Goal: Task Accomplishment & Management: Manage account settings

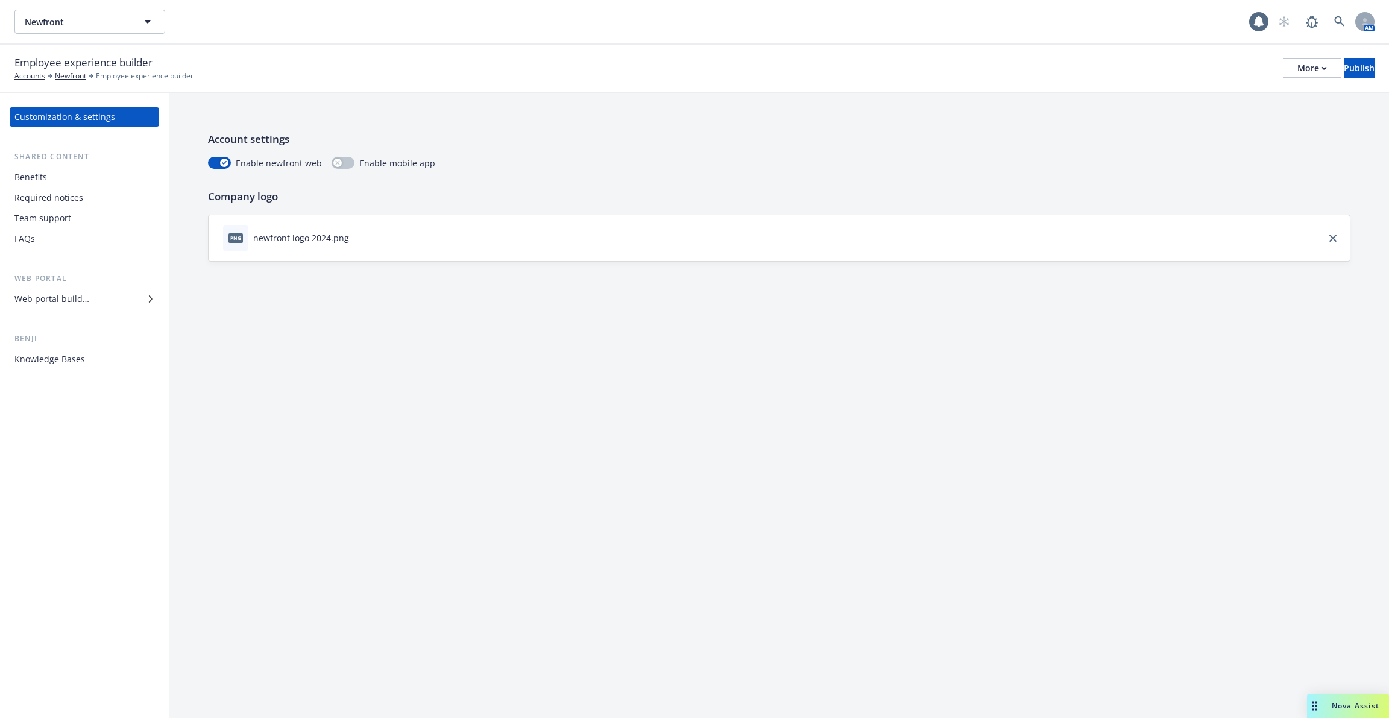
click at [96, 189] on div "Required notices" at bounding box center [84, 197] width 140 height 19
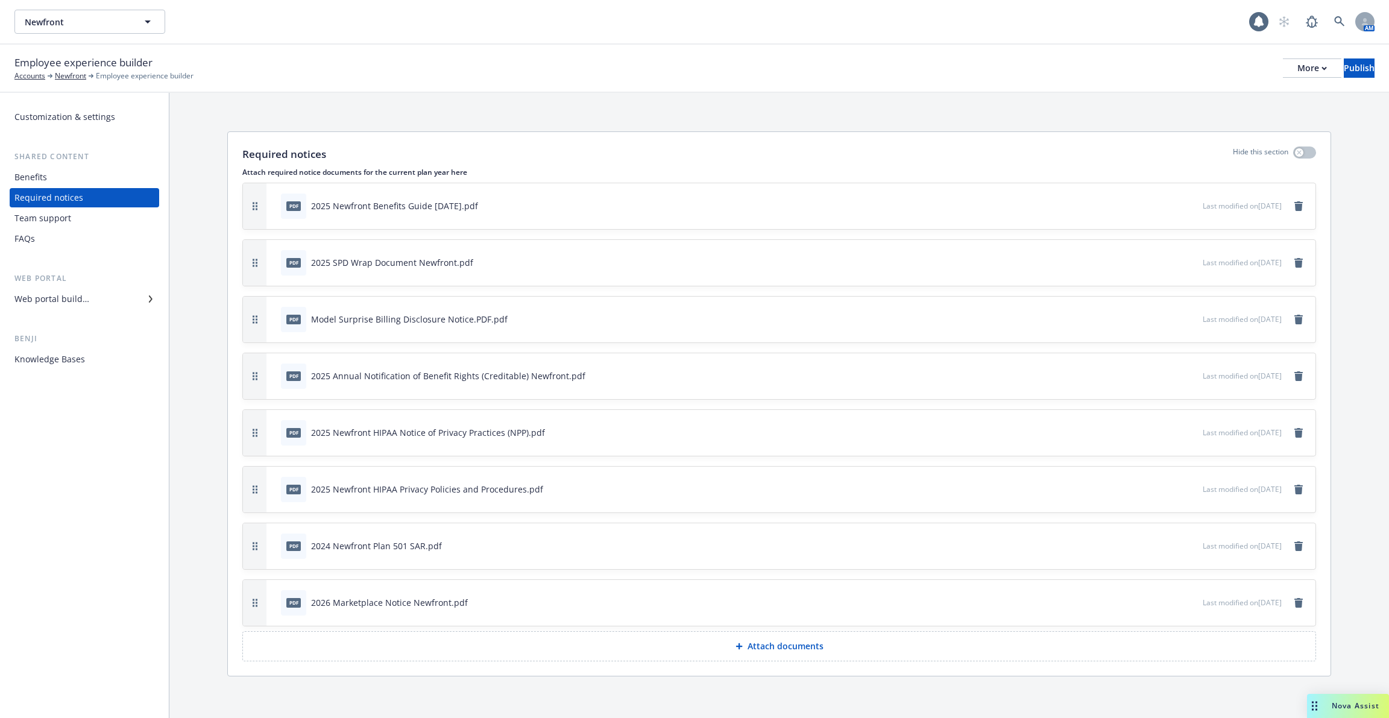
click at [84, 299] on div "Web portal builder" at bounding box center [51, 298] width 75 height 19
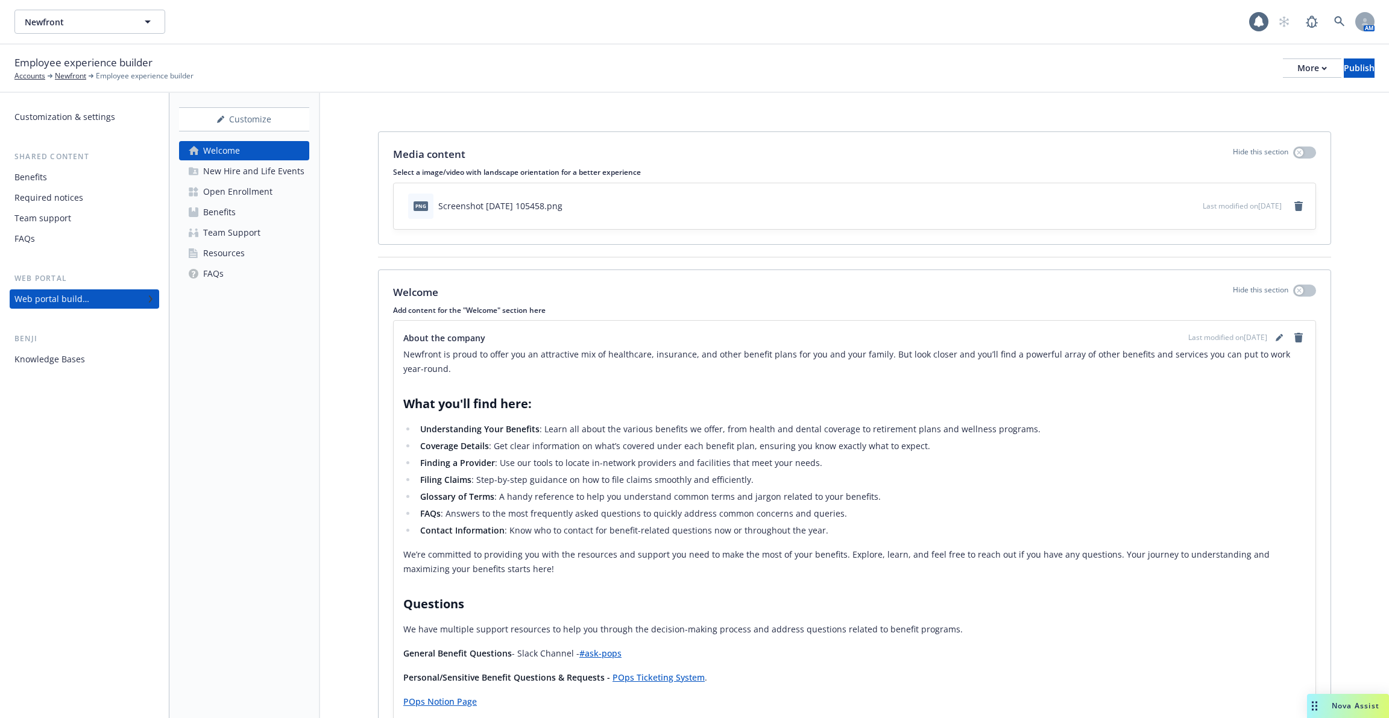
click at [217, 212] on div "Benefits" at bounding box center [219, 212] width 33 height 19
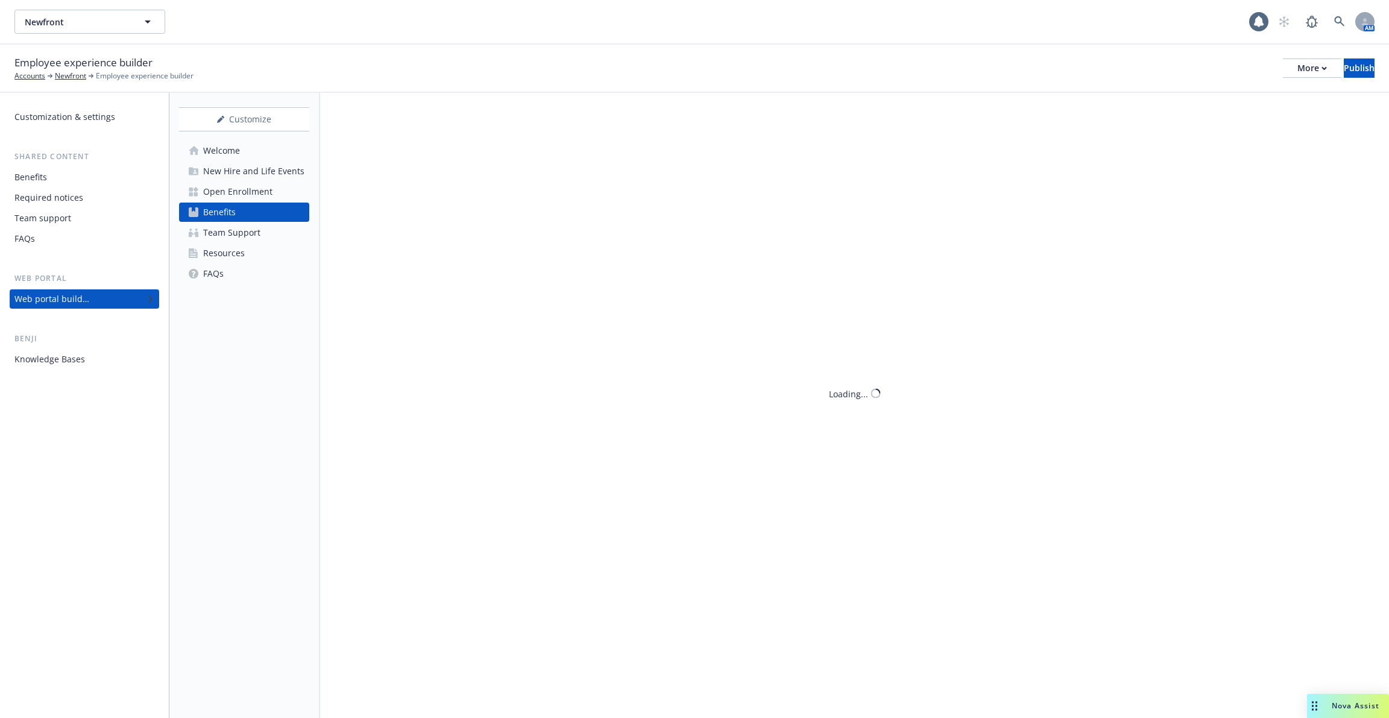
click at [248, 188] on div "Open Enrollment" at bounding box center [237, 191] width 69 height 19
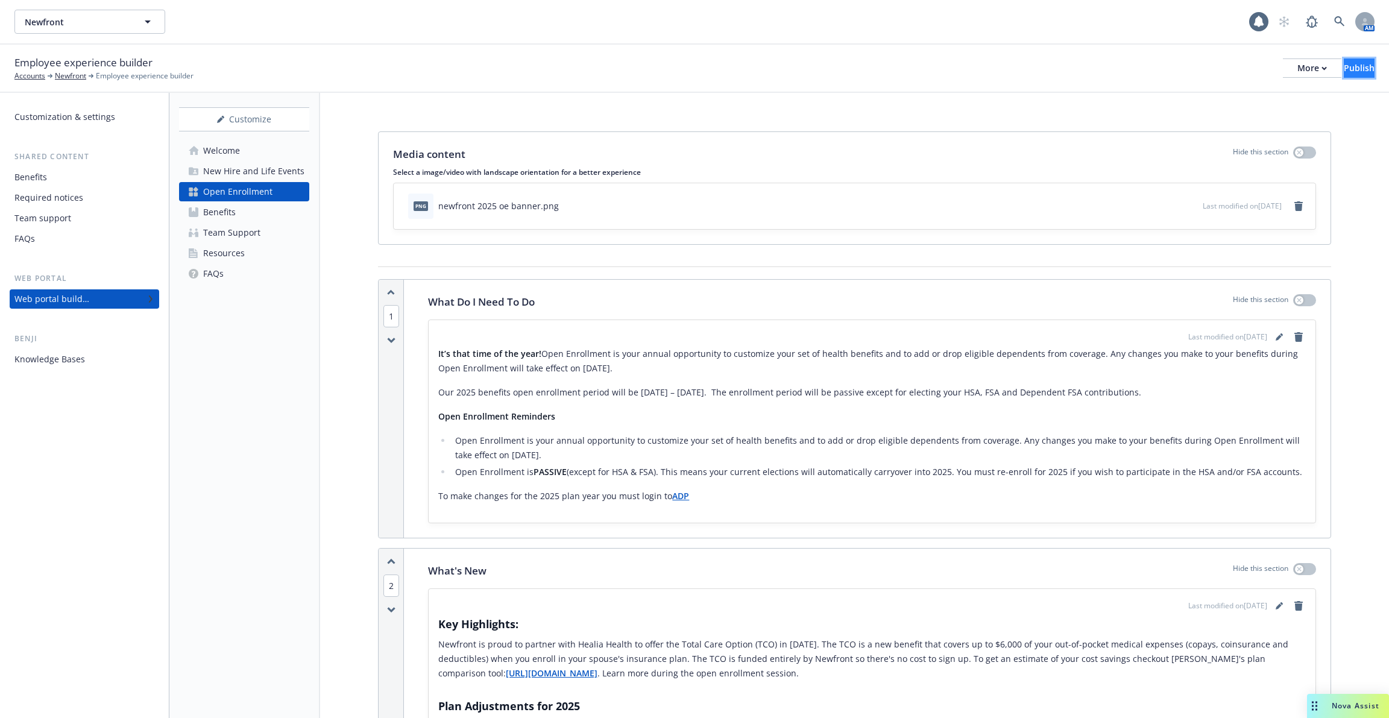
click at [1344, 65] on div "Publish" at bounding box center [1359, 68] width 31 height 18
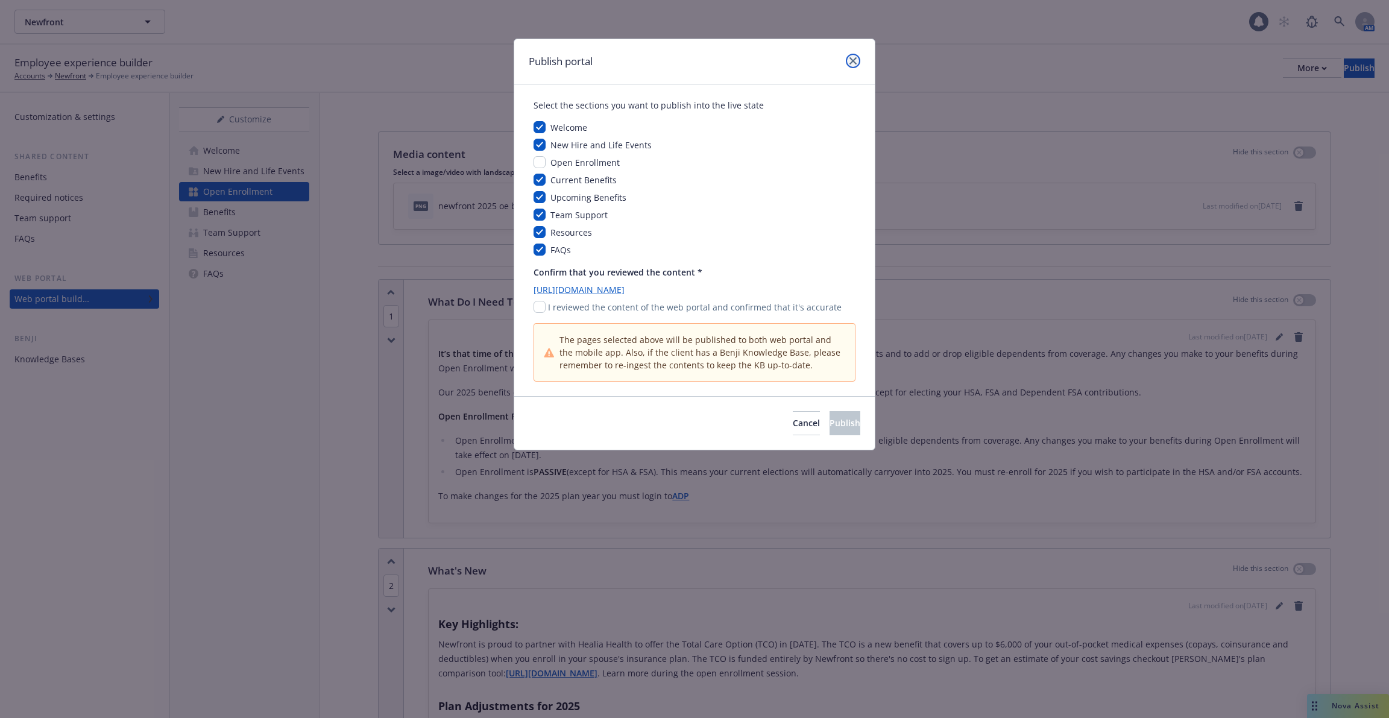
click at [852, 63] on icon "close" at bounding box center [852, 60] width 7 height 7
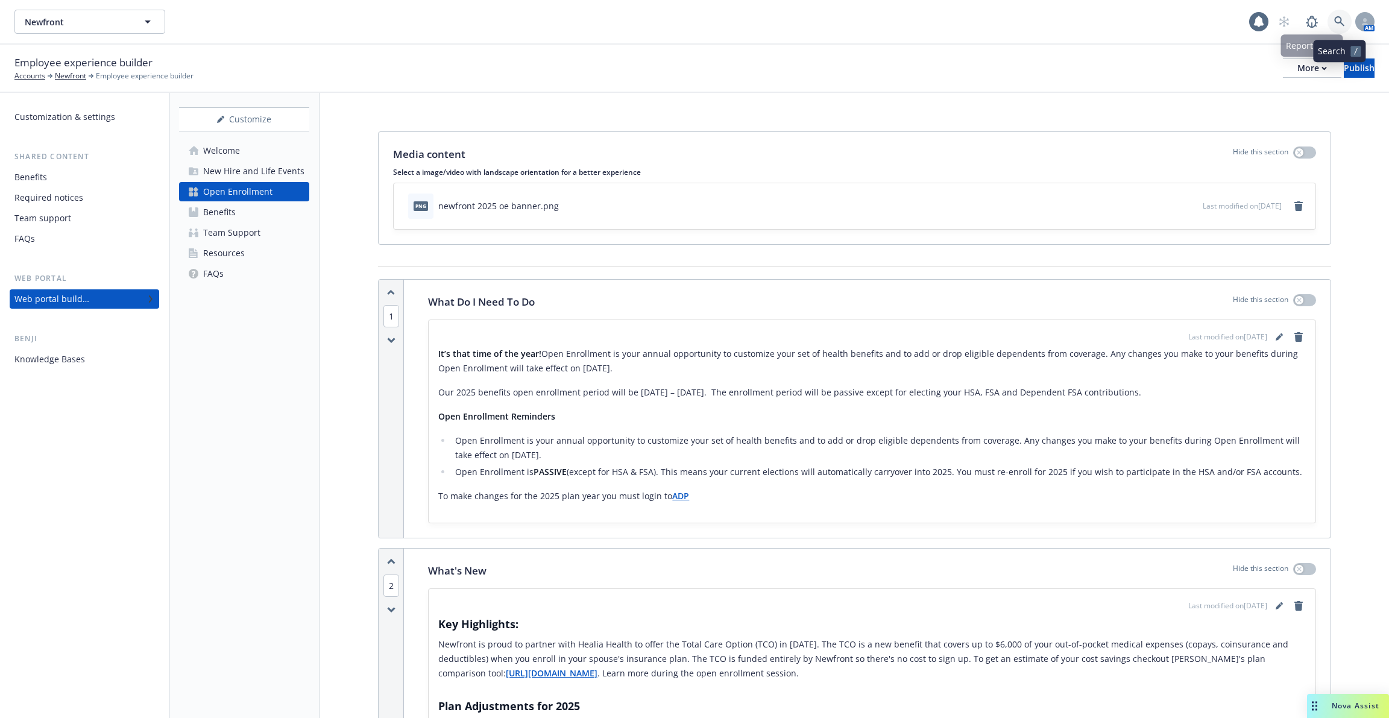
click at [1344, 24] on icon at bounding box center [1339, 21] width 11 height 11
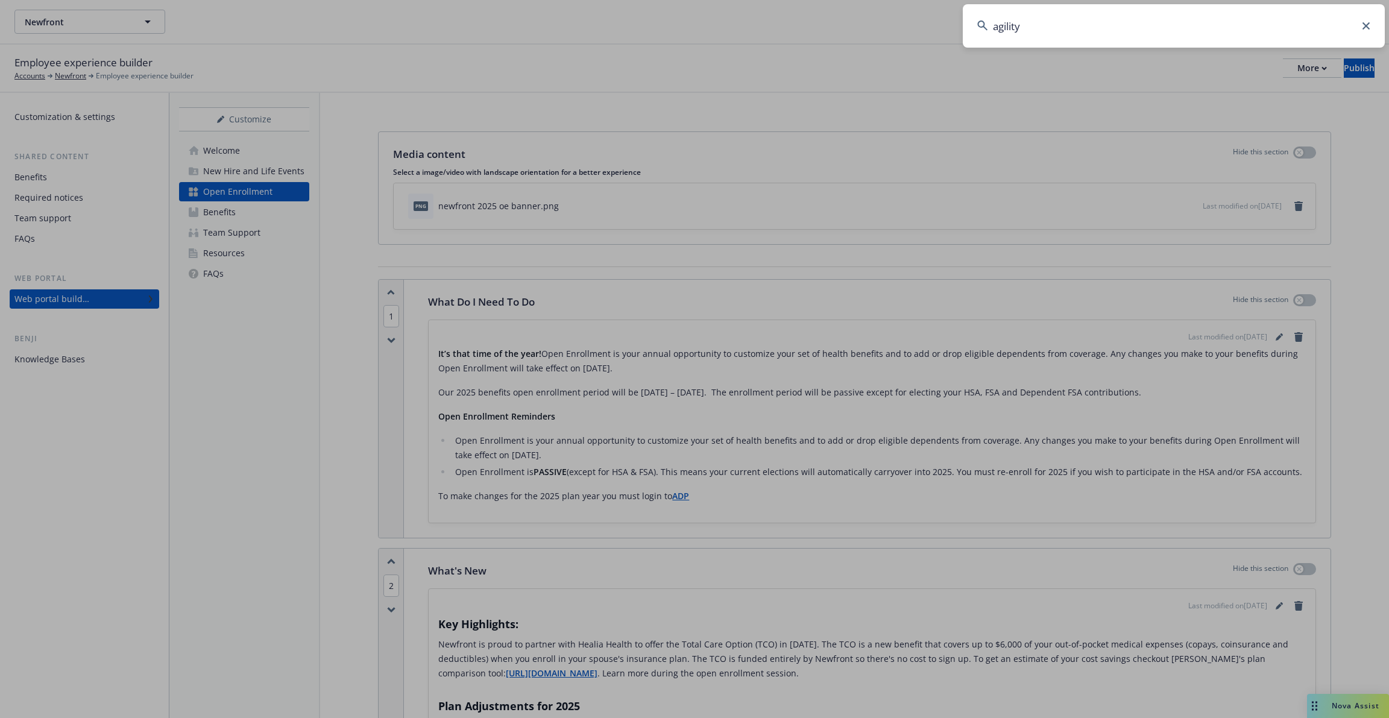
type input "agility"
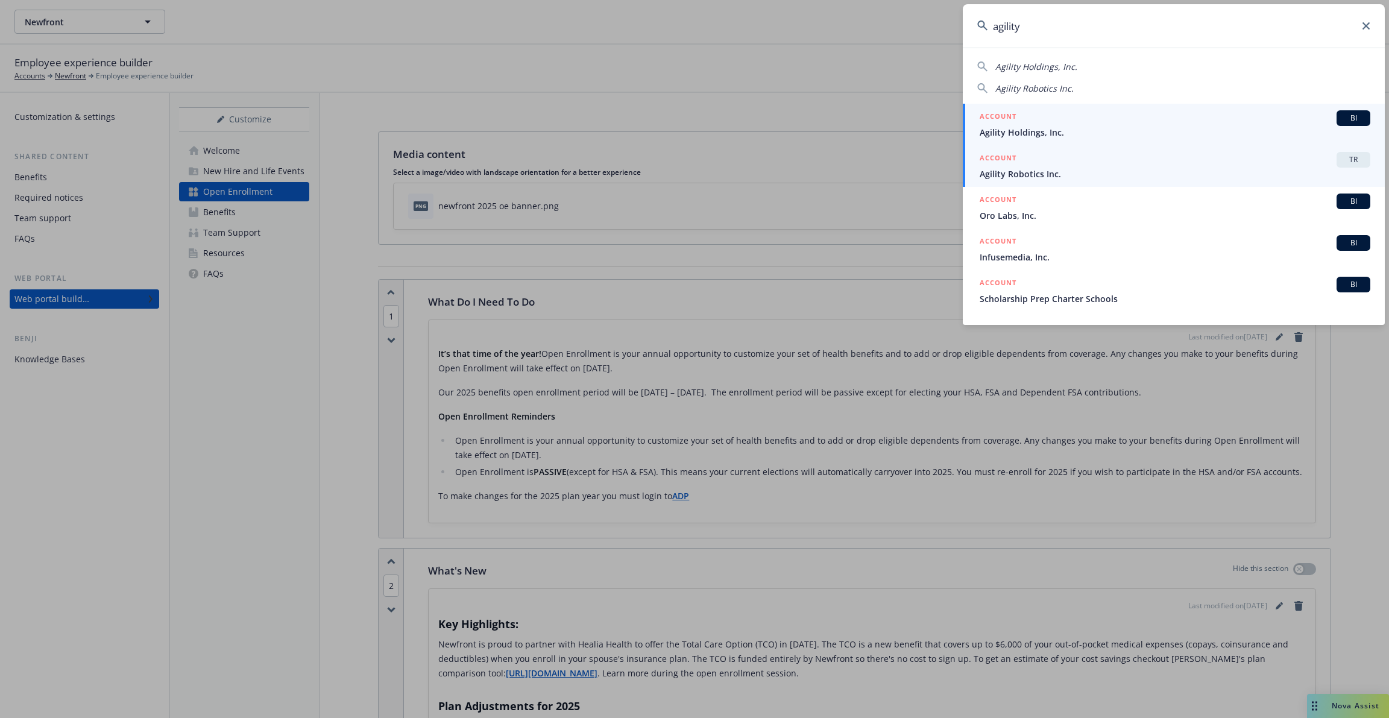
click at [1131, 172] on span "Agility Robotics Inc." at bounding box center [1175, 174] width 391 height 13
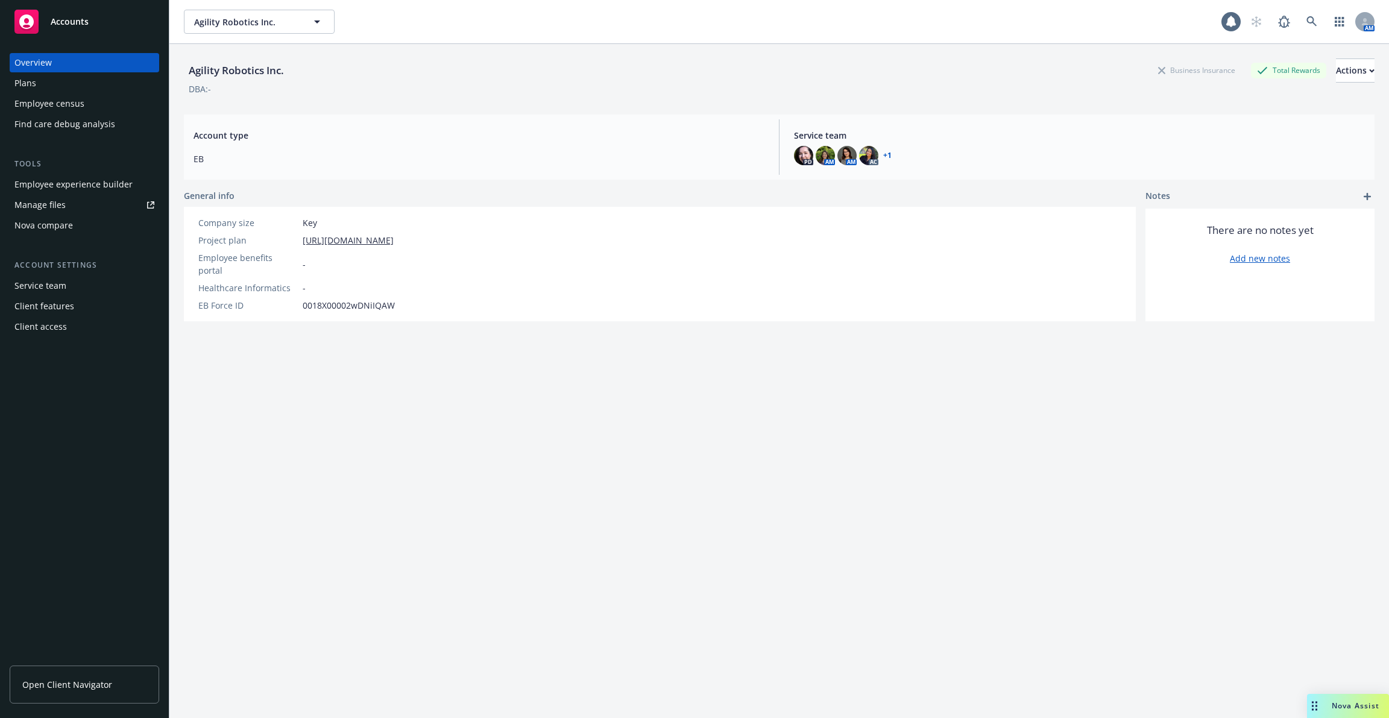
click at [119, 189] on div "Employee experience builder" at bounding box center [73, 184] width 118 height 19
click at [1313, 20] on icon at bounding box center [1311, 21] width 10 height 10
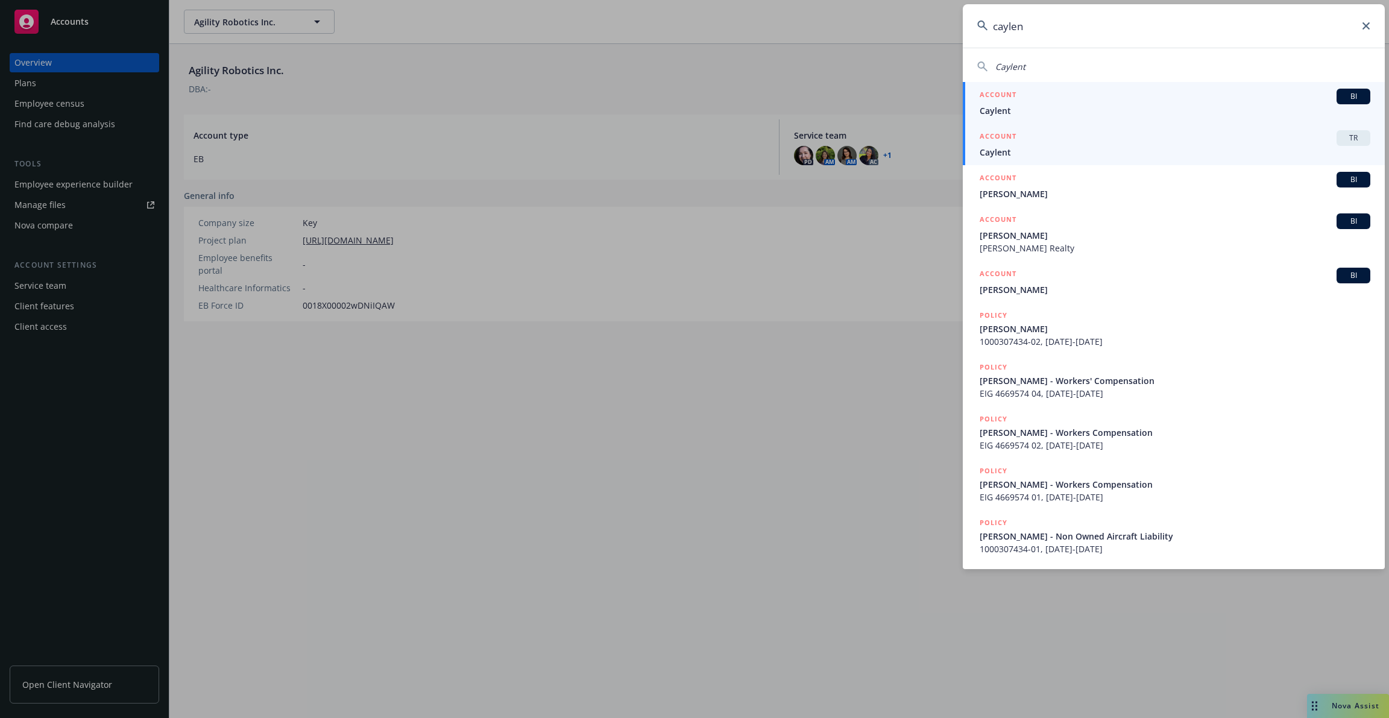
type input "caylen"
click at [1156, 149] on span "Caylent" at bounding box center [1175, 152] width 391 height 13
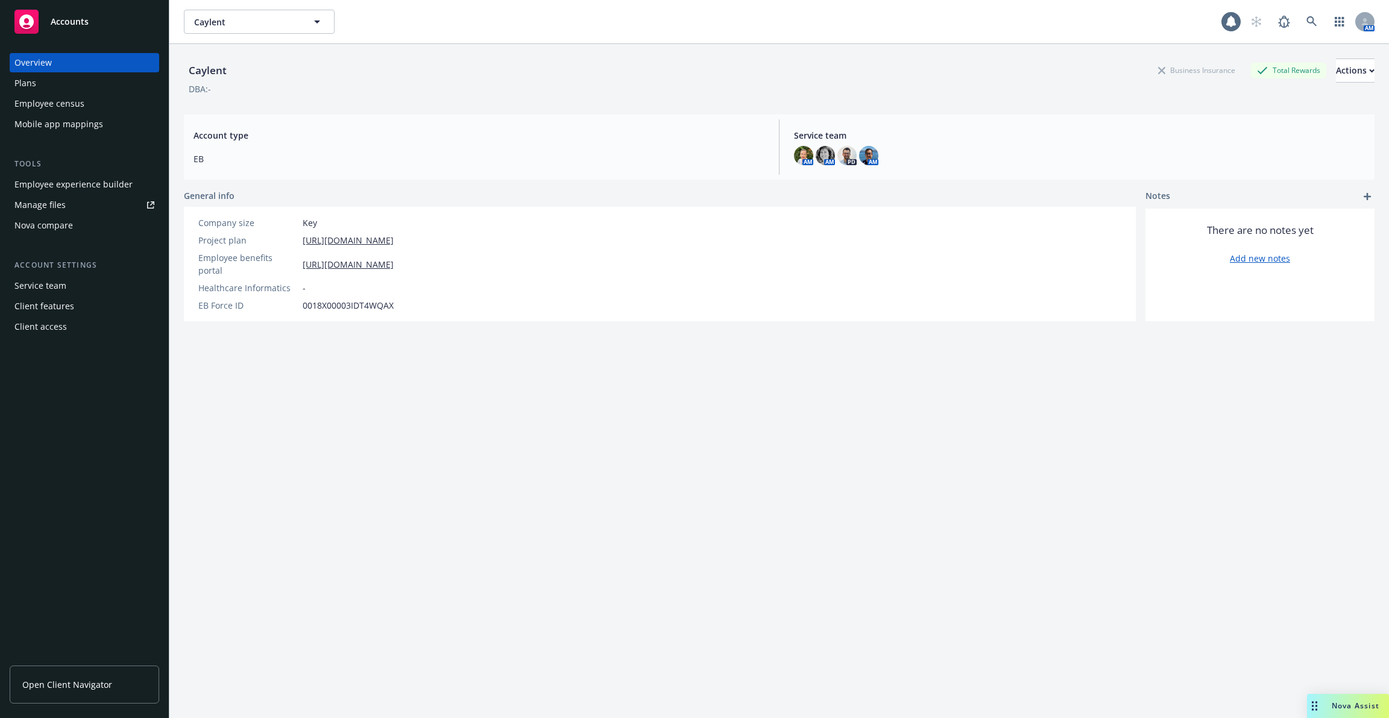
click at [72, 102] on div "Employee census" at bounding box center [49, 103] width 70 height 19
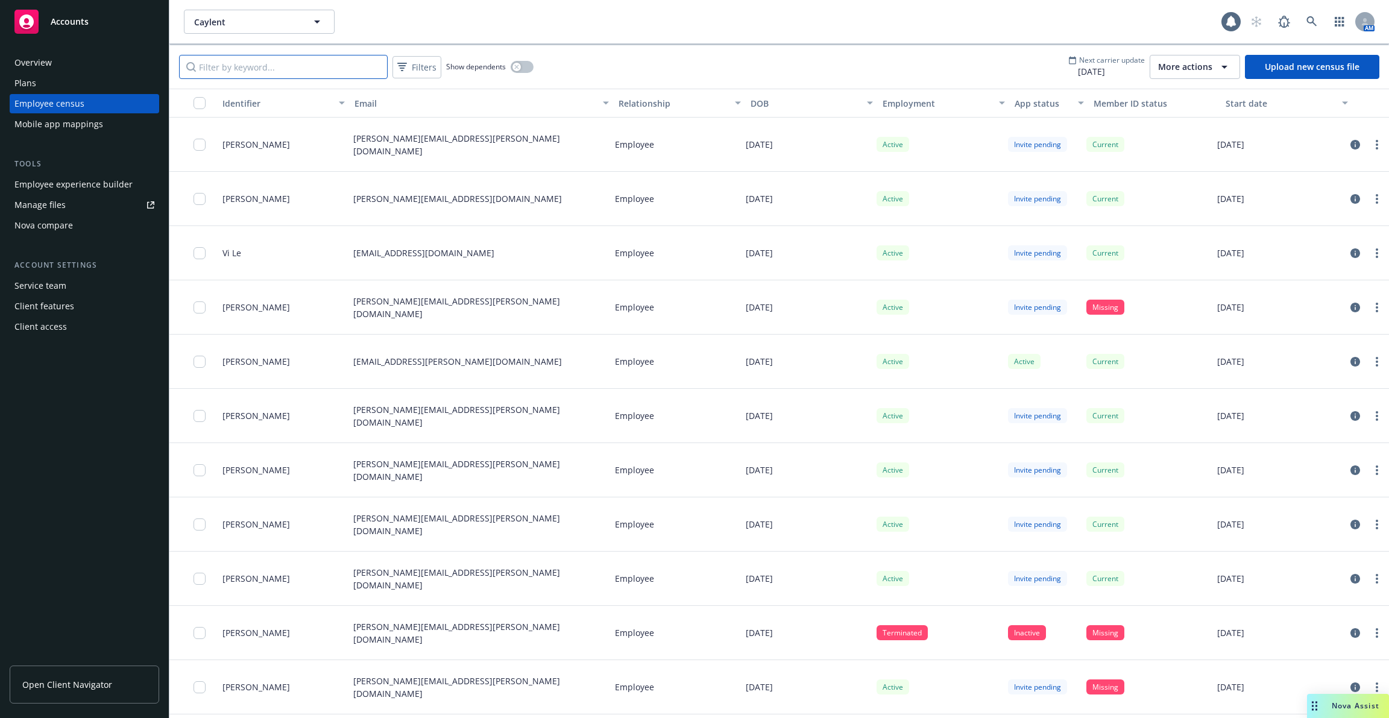
click at [343, 60] on input "Filter by keyword..." at bounding box center [283, 67] width 209 height 24
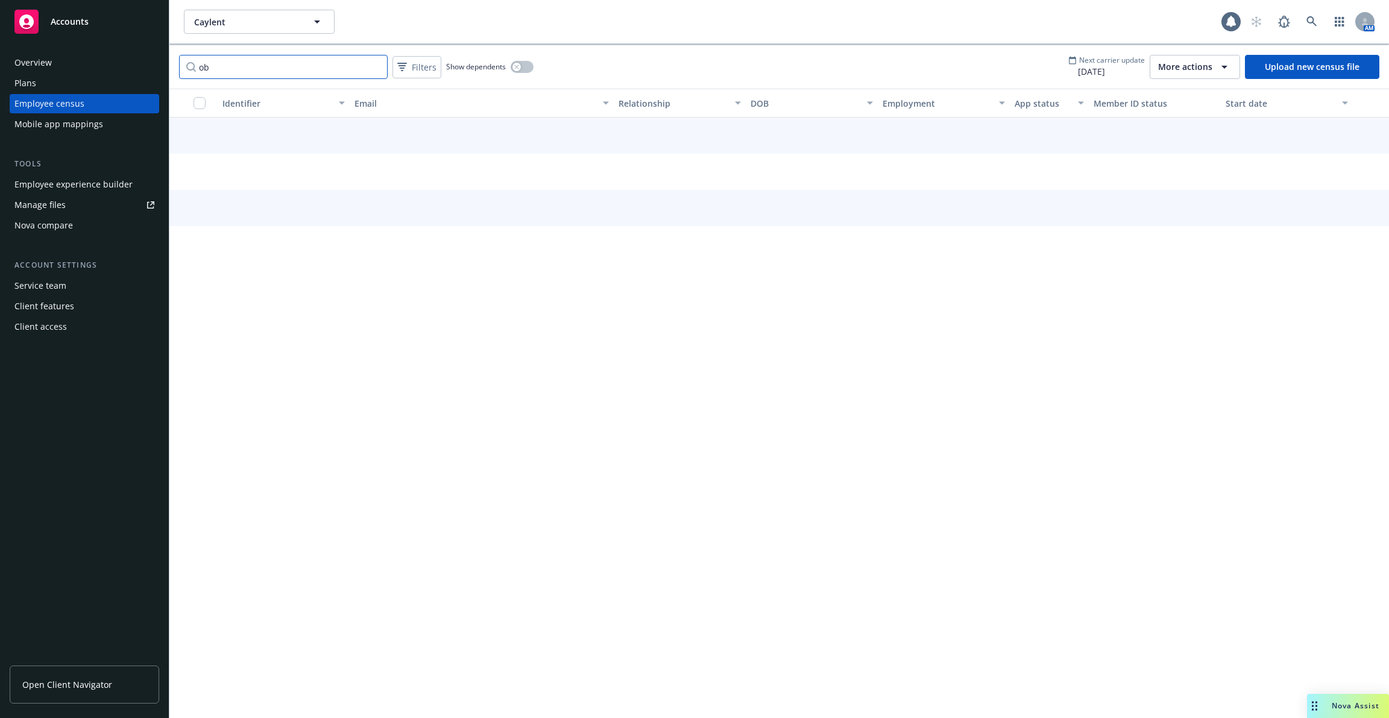
type input "o"
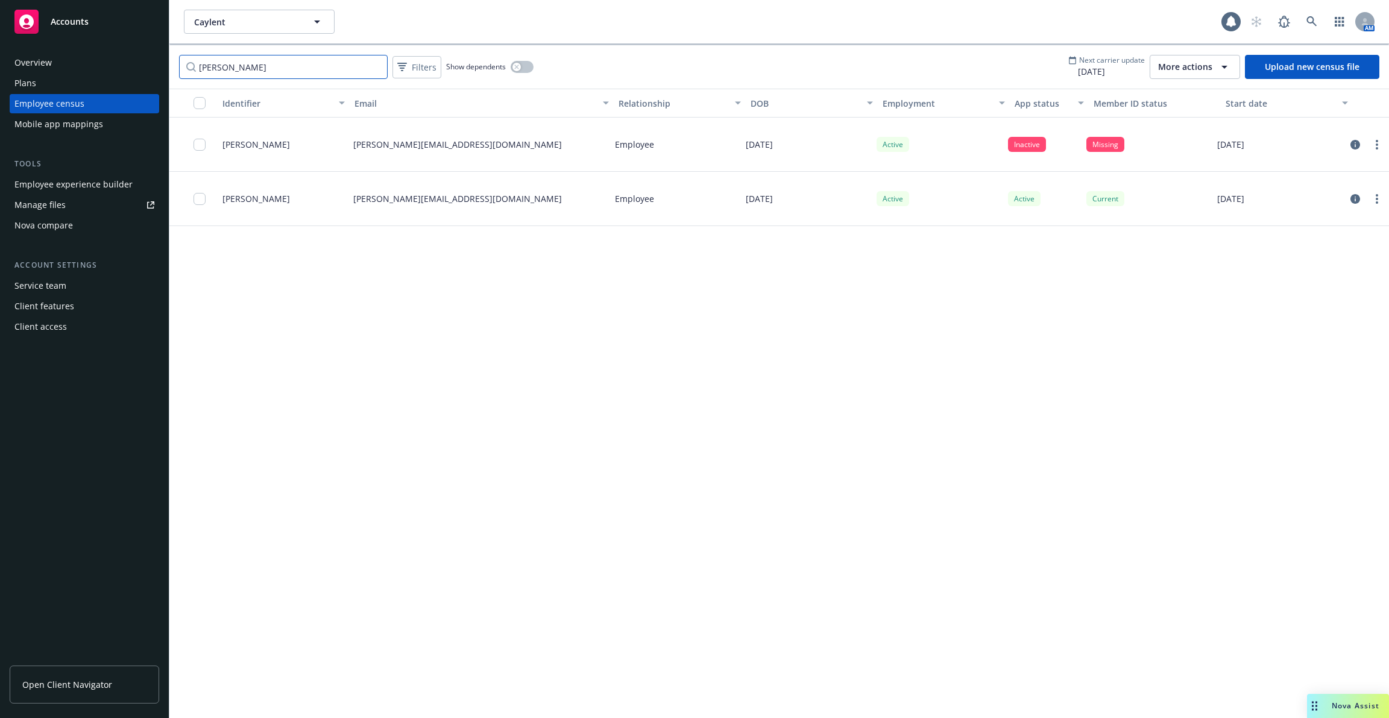
type input "[PERSON_NAME]"
click at [198, 145] on input "checkbox" at bounding box center [200, 145] width 12 height 12
